Goal: Find specific page/section

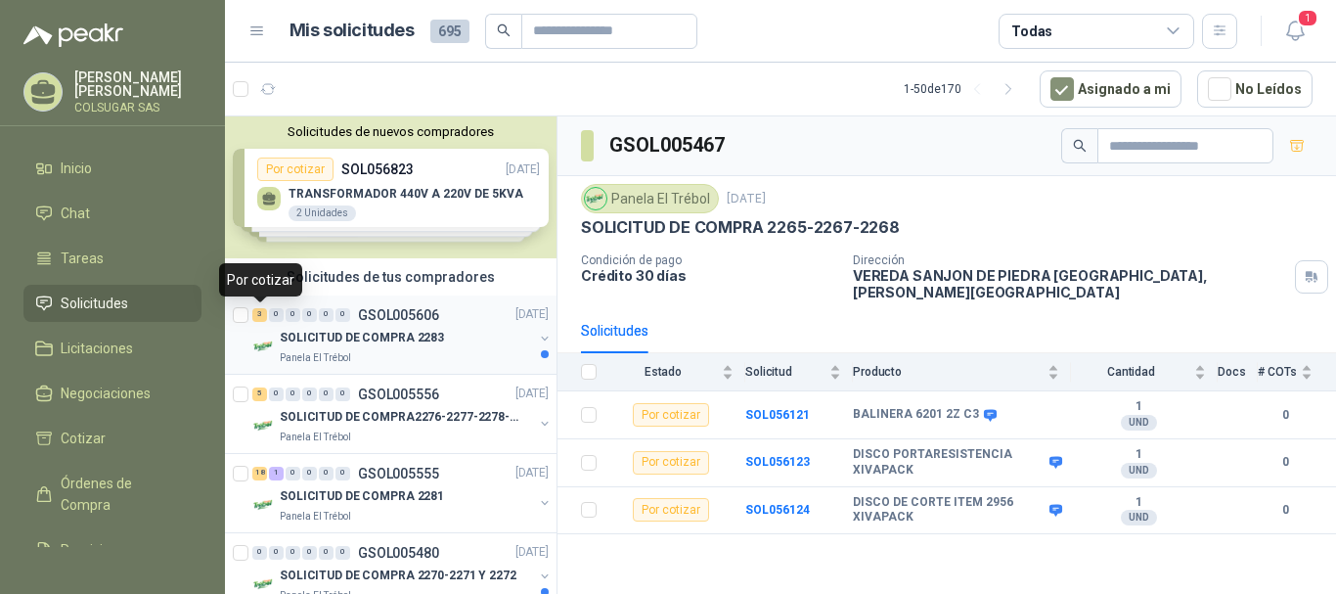
click at [260, 314] on div "3" at bounding box center [259, 315] width 15 height 14
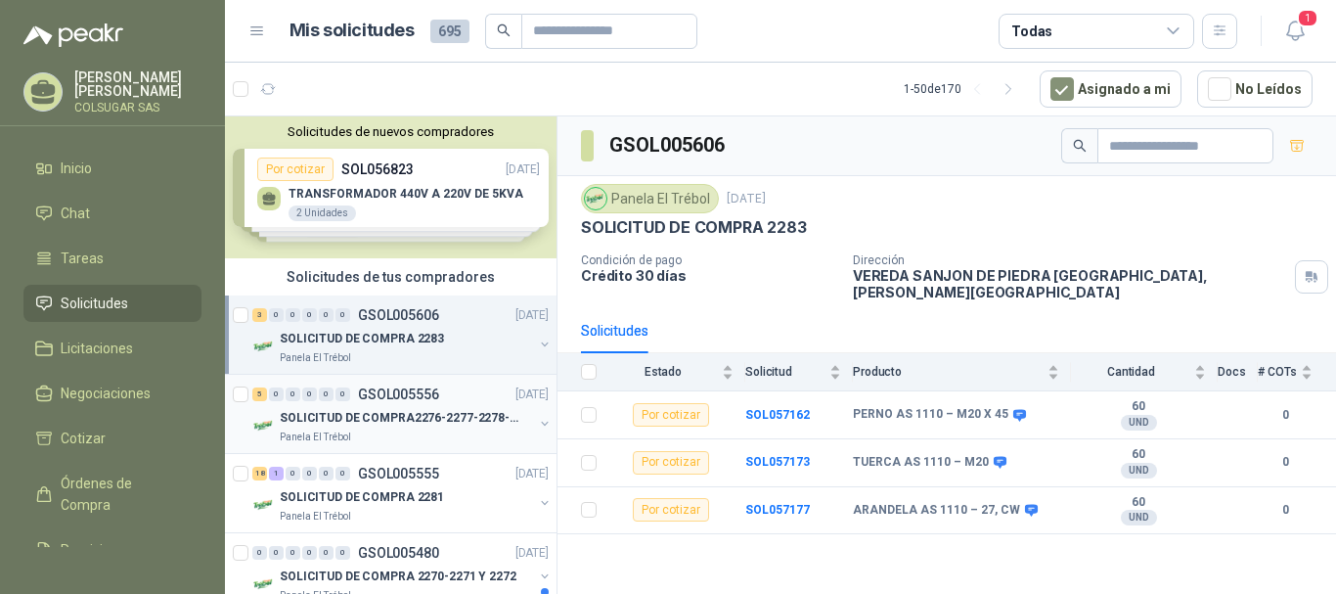
click at [259, 400] on div "5" at bounding box center [259, 394] width 15 height 14
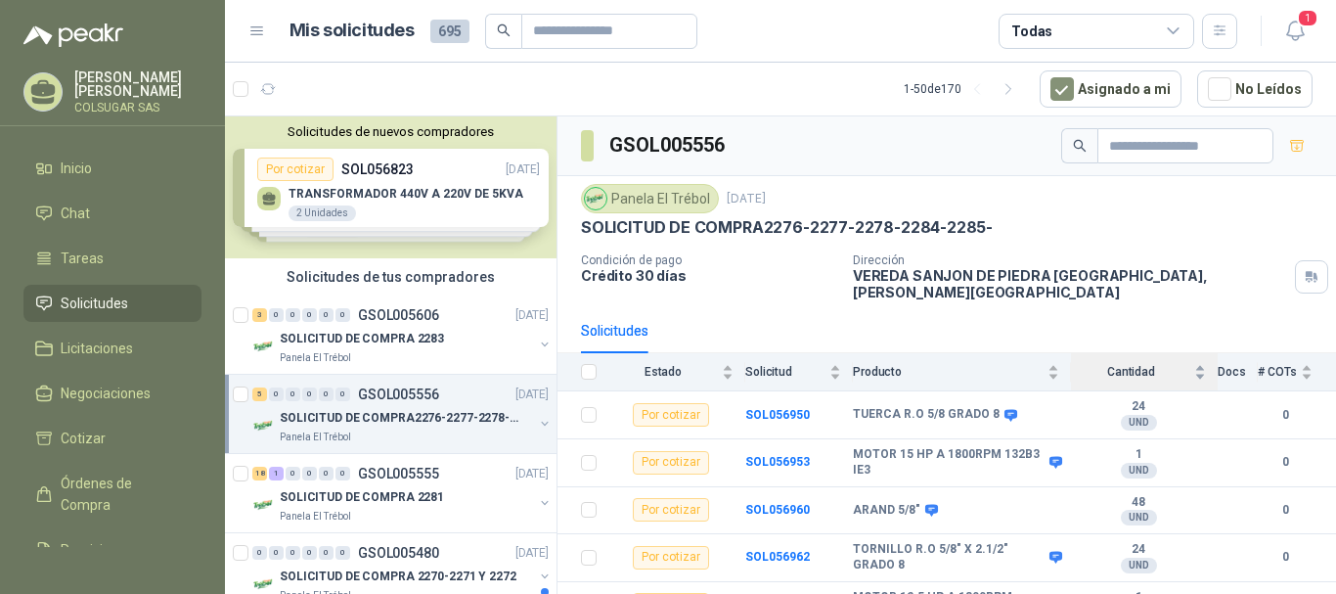
scroll to position [15, 0]
